Goal: Task Accomplishment & Management: Manage account settings

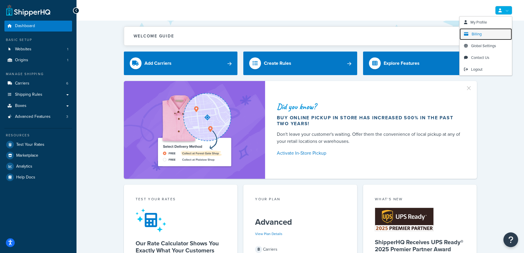
drag, startPoint x: 483, startPoint y: 32, endPoint x: 479, endPoint y: 32, distance: 3.8
click at [483, 32] on link "Billing" at bounding box center [485, 34] width 52 height 12
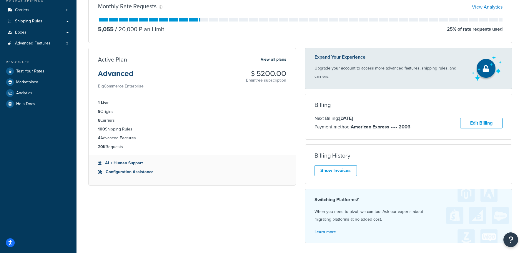
scroll to position [76, 0]
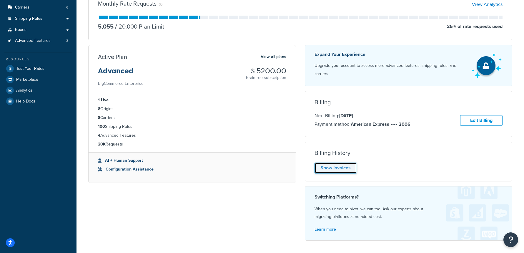
click at [351, 164] on link "Show Invoices" at bounding box center [335, 167] width 42 height 11
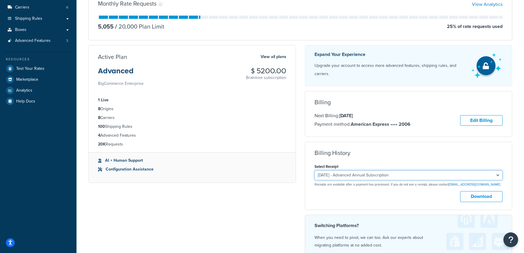
click at [368, 172] on select "[DATE] - Advanced Annual Subscription [DATE] - Standard Annual Subscription [DA…" at bounding box center [408, 175] width 188 height 10
click at [416, 172] on select "[DATE] - Advanced Annual Subscription [DATE] - Standard Annual Subscription [DA…" at bounding box center [408, 175] width 188 height 10
